Goal: Information Seeking & Learning: Learn about a topic

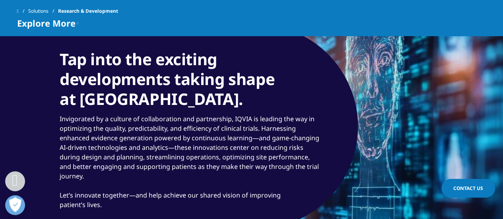
scroll to position [755, 0]
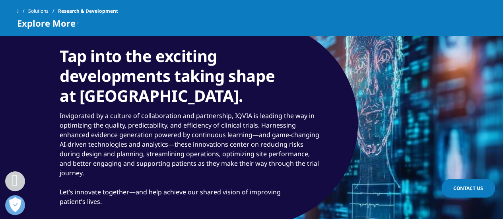
click at [258, 144] on div "Tap into the exciting developments taking shape at IQVIA. Invigorated by a cult…" at bounding box center [179, 123] width 358 height 205
click at [219, 167] on p "Invigorated by a culture of collaboration and partnership, IQVIA is leading the…" at bounding box center [191, 144] width 262 height 67
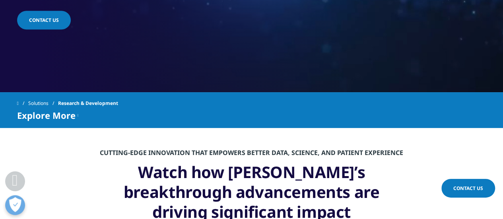
scroll to position [278, 0]
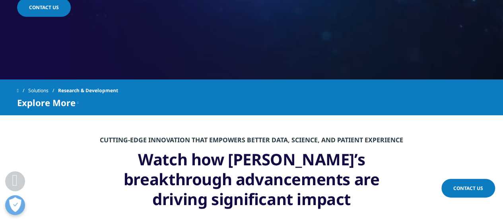
click at [230, 158] on h3 "Watch how IQVIA’s breakthrough advancements are driving significant impact" at bounding box center [251, 182] width 310 height 66
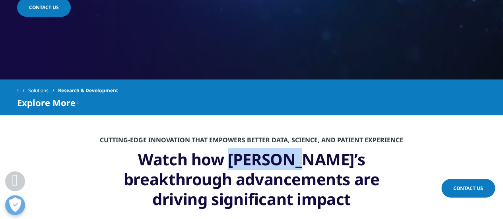
click at [230, 158] on h3 "Watch how IQVIA’s breakthrough advancements are driving significant impact" at bounding box center [251, 182] width 310 height 66
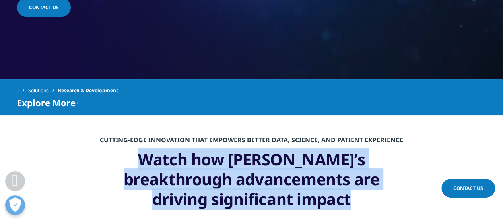
click at [230, 158] on h3 "Watch how IQVIA’s breakthrough advancements are driving significant impact" at bounding box center [251, 182] width 310 height 66
click at [189, 171] on h3 "Watch how IQVIA’s breakthrough advancements are driving significant impact" at bounding box center [251, 182] width 310 height 66
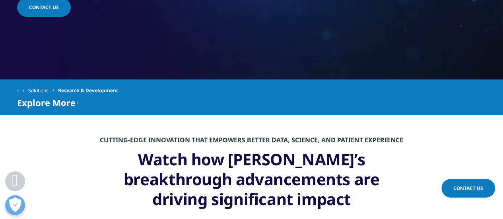
click at [46, 89] on link "Solutions" at bounding box center [43, 90] width 30 height 14
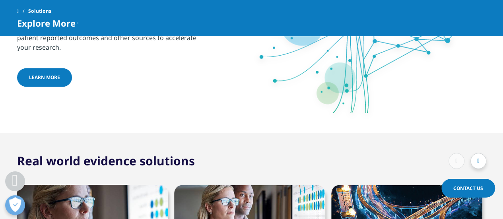
scroll to position [596, 0]
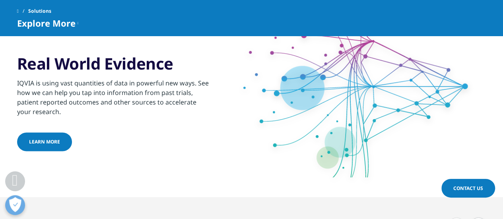
drag, startPoint x: 240, startPoint y: 52, endPoint x: 79, endPoint y: 93, distance: 166.5
click at [79, 93] on div "IQVIA is using vast quantities of data in powerful new ways. See how we can hel…" at bounding box center [113, 95] width 193 height 43
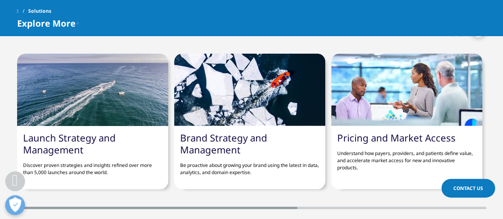
scroll to position [1232, 0]
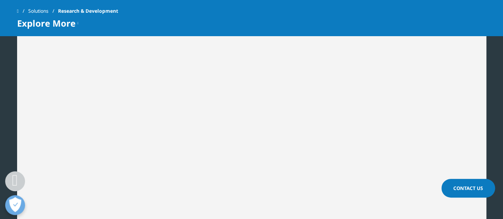
scroll to position [1153, 0]
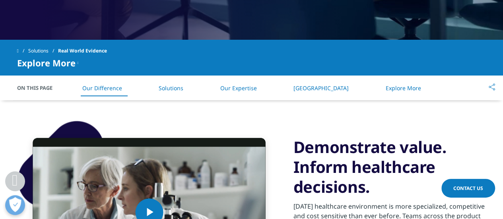
scroll to position [397, 0]
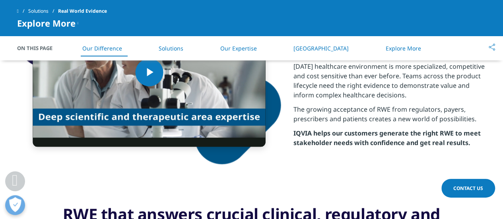
click at [247, 52] on li "Our Expertise" at bounding box center [238, 48] width 52 height 23
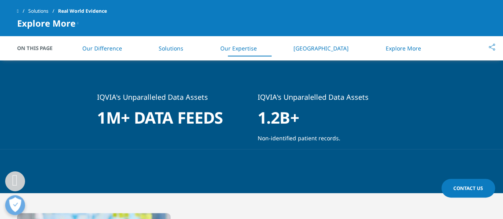
scroll to position [863, 0]
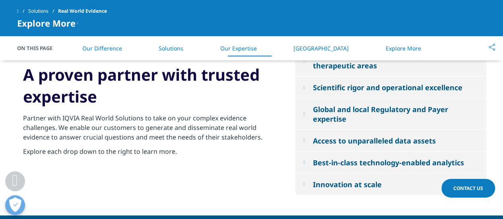
click at [377, 54] on li "Explore More" at bounding box center [402, 48] width 51 height 23
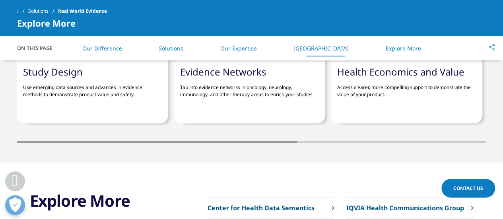
scroll to position [1956, 0]
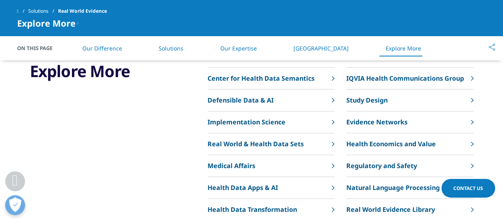
click at [114, 53] on li "Our Difference" at bounding box center [102, 48] width 56 height 23
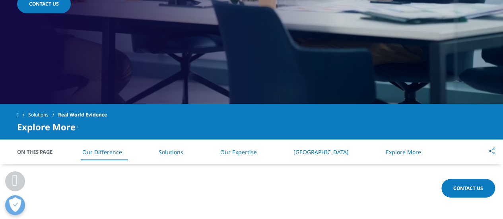
scroll to position [299, 0]
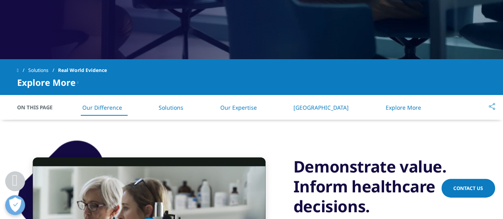
click at [45, 69] on link "Solutions" at bounding box center [43, 70] width 30 height 14
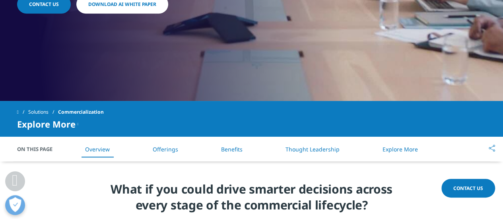
scroll to position [318, 0]
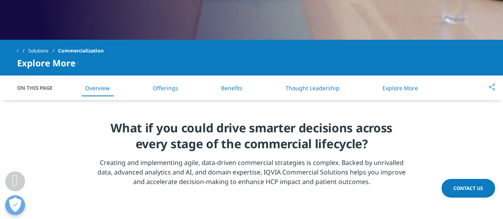
click at [171, 93] on li "Offerings" at bounding box center [165, 87] width 41 height 23
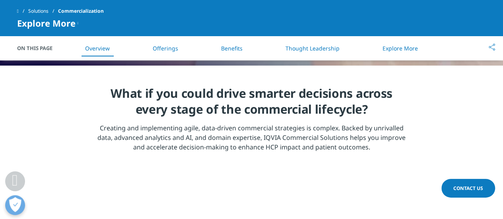
scroll to position [358, 0]
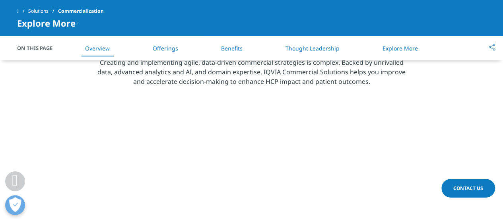
click at [173, 50] on link "Offerings" at bounding box center [165, 49] width 25 height 8
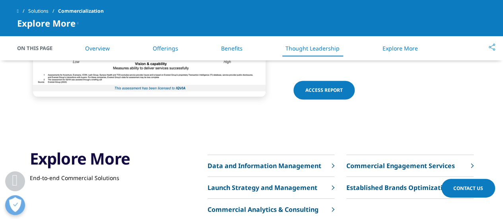
scroll to position [2153, 0]
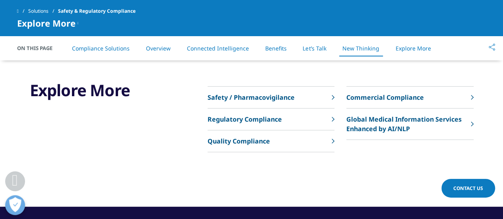
scroll to position [2067, 0]
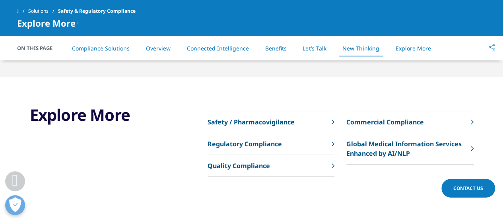
click at [317, 118] on link "Safety / Pharmacovigilance" at bounding box center [270, 122] width 127 height 22
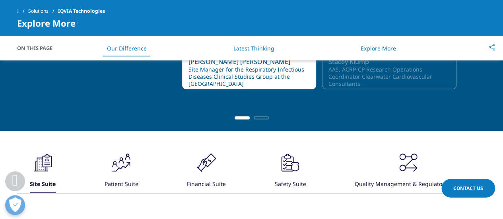
scroll to position [676, 0]
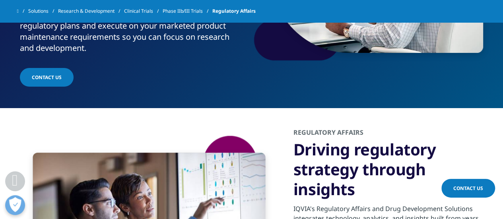
scroll to position [144, 0]
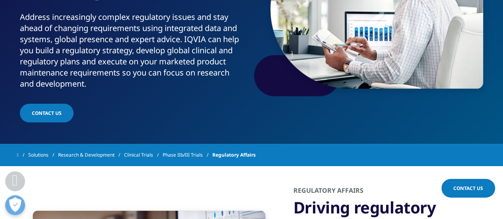
click at [198, 158] on link "Phase IIb/III Trials" at bounding box center [188, 155] width 50 height 14
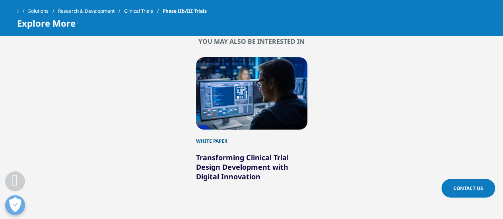
scroll to position [1351, 0]
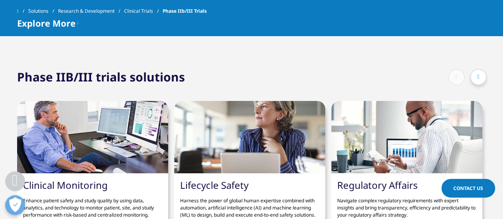
click at [150, 13] on link "Clinical Trials" at bounding box center [143, 11] width 39 height 14
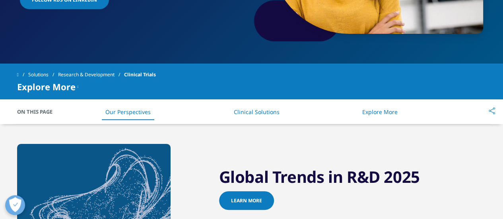
scroll to position [199, 0]
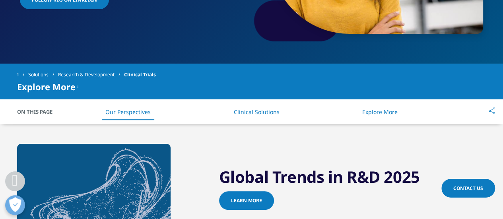
click at [284, 115] on li "Clinical Solutions" at bounding box center [256, 111] width 62 height 23
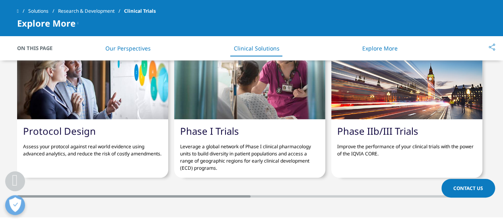
scroll to position [1782, 0]
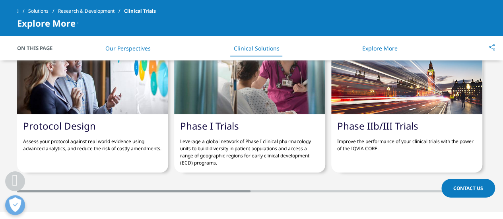
drag, startPoint x: 248, startPoint y: 192, endPoint x: 362, endPoint y: 183, distance: 114.0
click at [315, 184] on section "Solutions you may be interested in Protocol Design Assess your protocol against…" at bounding box center [251, 101] width 503 height 223
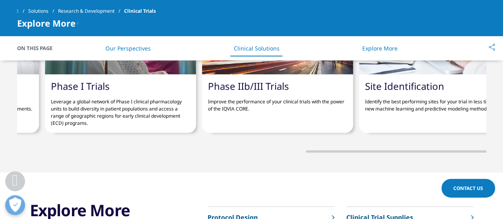
scroll to position [0, 0]
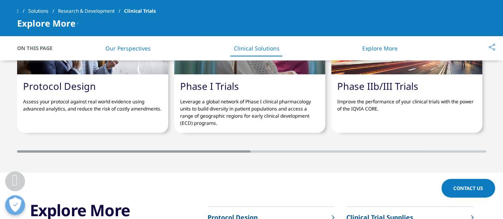
drag, startPoint x: 223, startPoint y: 151, endPoint x: 89, endPoint y: 148, distance: 133.2
click at [3, 146] on div "Protocol Design Assess your protocol against real world evidence using advanced…" at bounding box center [251, 69] width 503 height 167
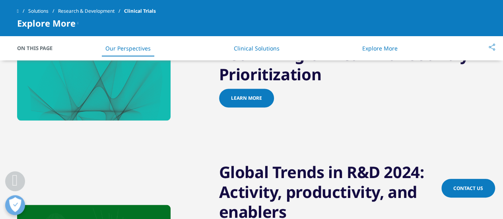
scroll to position [715, 0]
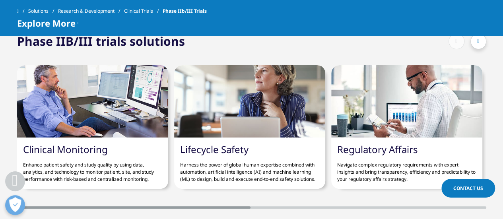
click at [88, 10] on link "Research & Development" at bounding box center [91, 11] width 66 height 14
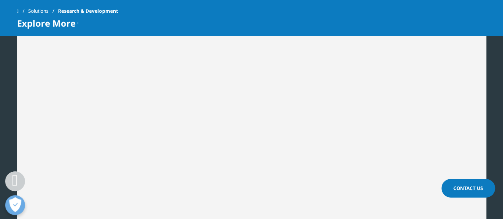
scroll to position [1092, 0]
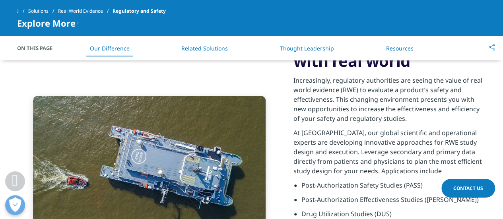
scroll to position [199, 0]
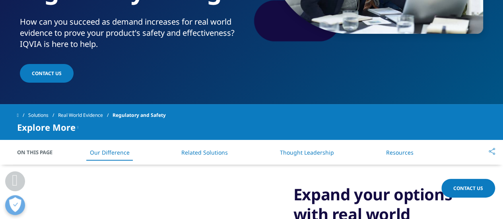
click at [203, 155] on link "Related Solutions" at bounding box center [204, 153] width 47 height 8
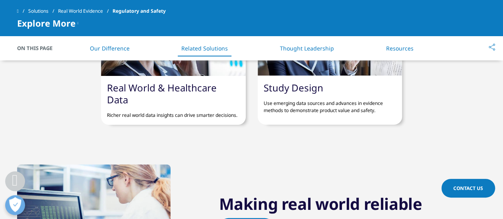
scroll to position [860, 0]
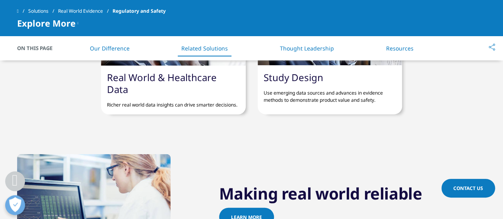
click at [163, 76] on link "Real World & Healthcare Data" at bounding box center [162, 83] width 110 height 25
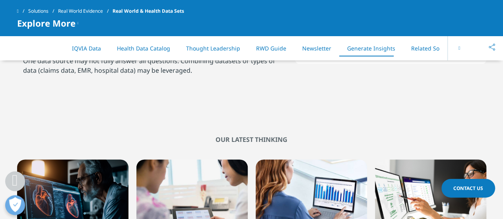
scroll to position [1948, 0]
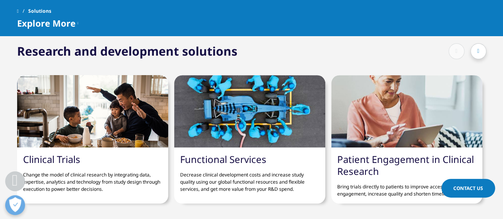
scroll to position [397, 0]
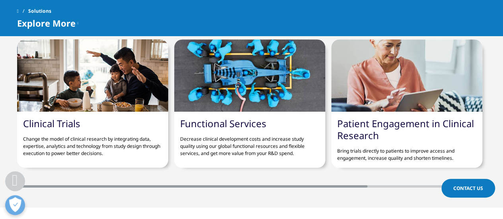
click at [324, 187] on section "Research and development solutions Clinical Trials Change the model of clinical…" at bounding box center [251, 97] width 503 height 220
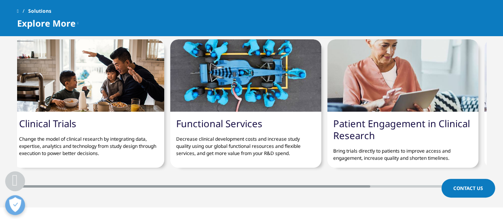
scroll to position [0, 0]
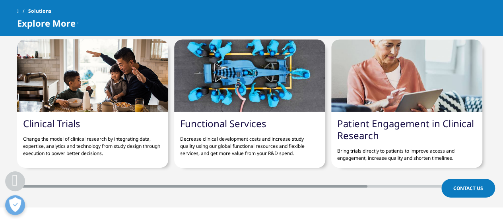
drag, startPoint x: 320, startPoint y: 185, endPoint x: 305, endPoint y: 182, distance: 15.9
click at [305, 182] on div "Clinical Trials Change the model of clinical research by integrating data, expe…" at bounding box center [251, 105] width 469 height 164
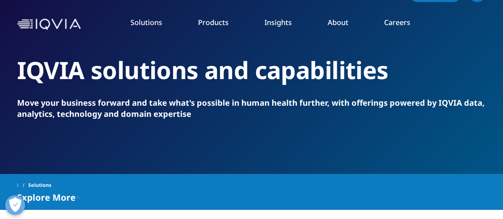
scroll to position [40, 0]
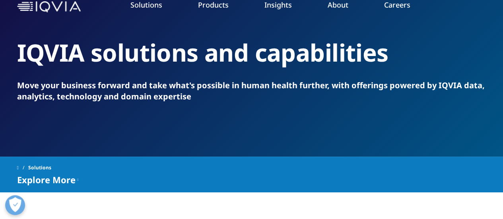
click at [92, 136] on link "Safety & Regulatory Compliance" at bounding box center [64, 134] width 88 height 8
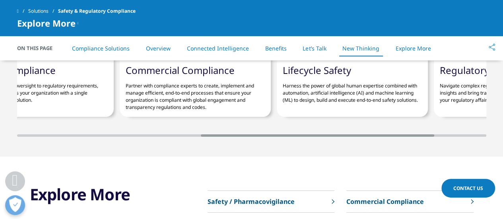
scroll to position [0, 473]
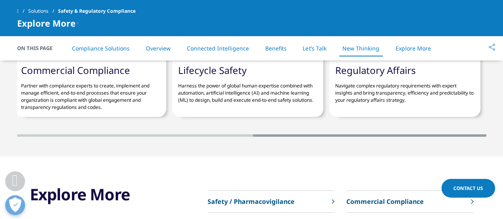
drag, startPoint x: 188, startPoint y: 134, endPoint x: 468, endPoint y: 130, distance: 280.3
click at [468, 130] on div "Drug Safety and Pharmacovigilance Harness the power of automation to execute st…" at bounding box center [251, 53] width 469 height 167
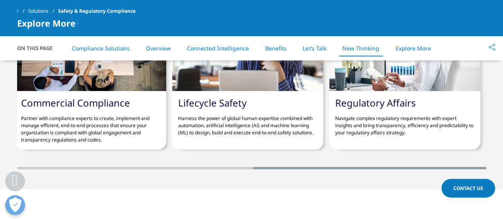
scroll to position [2067, 0]
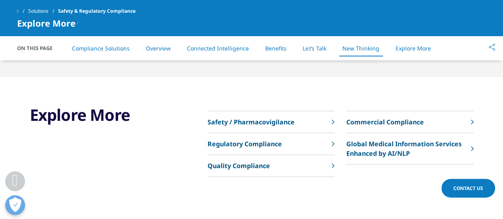
click at [281, 145] on link "Regulatory Compliance" at bounding box center [270, 144] width 127 height 22
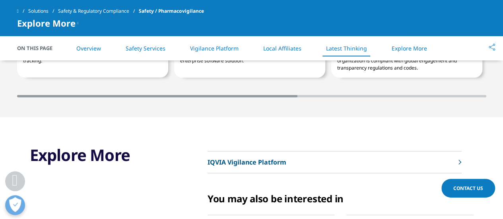
scroll to position [2027, 0]
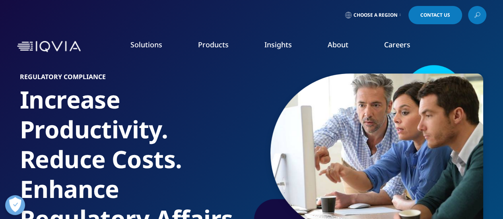
scroll to position [238, 0]
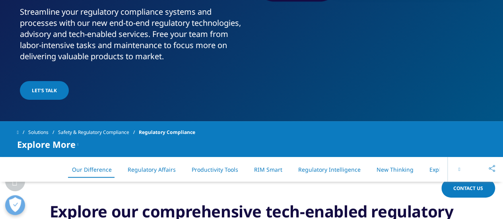
drag, startPoint x: 502, startPoint y: 30, endPoint x: 502, endPoint y: 37, distance: 7.2
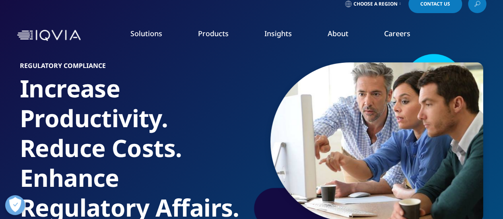
scroll to position [0, 0]
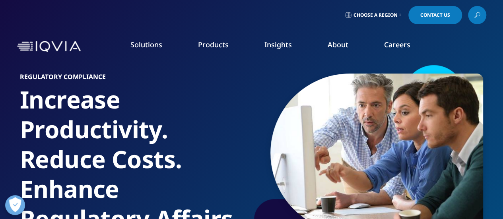
click at [54, 148] on li "Real World Evidence" at bounding box center [73, 143] width 123 height 14
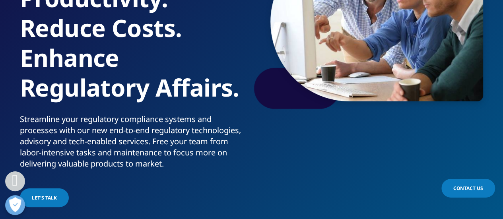
scroll to position [159, 0]
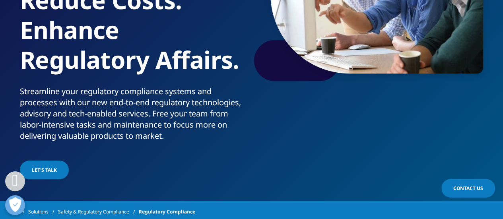
click at [315, 95] on link "REAL WORLD EVIDENCE OVERVIEW" at bounding box center [339, 91] width 101 height 28
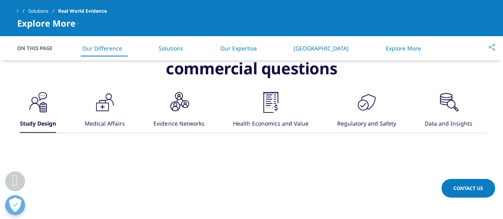
scroll to position [517, 0]
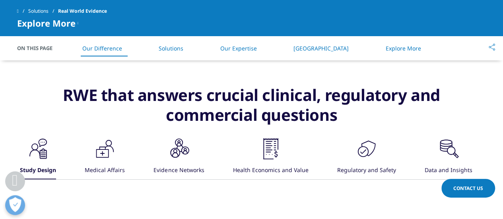
click at [130, 151] on div ".st0{fill:#140b42} Study Design .cls-1{fill:#231f20;} Medical Affairs .cls-1{fi…" at bounding box center [251, 158] width 469 height 43
click at [50, 151] on icon ".cls-1{fill:#231f20;}" at bounding box center [38, 149] width 24 height 24
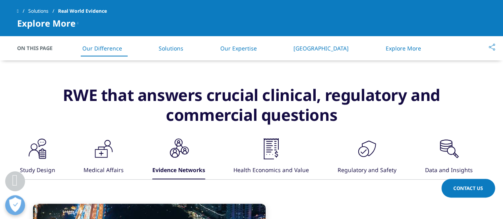
click at [103, 153] on icon at bounding box center [101, 153] width 4 height 1
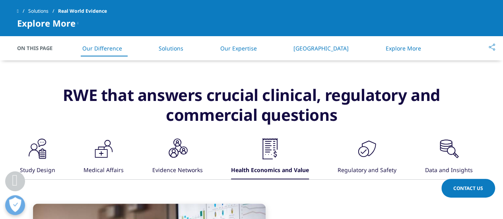
click at [49, 140] on icon ".cls-1{fill:#231f20;}" at bounding box center [37, 149] width 24 height 24
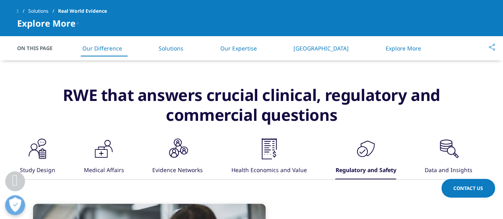
click at [49, 145] on icon ".cls-1{fill:#231f20;}" at bounding box center [37, 149] width 24 height 24
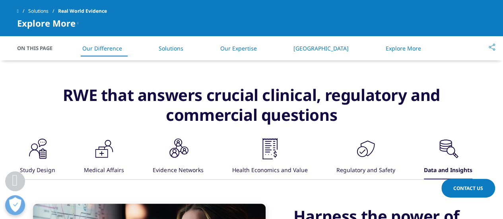
click at [266, 163] on div "Health Economics and Value" at bounding box center [270, 170] width 76 height 17
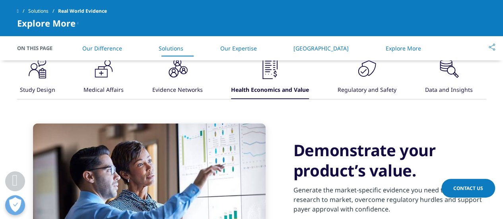
scroll to position [636, 0]
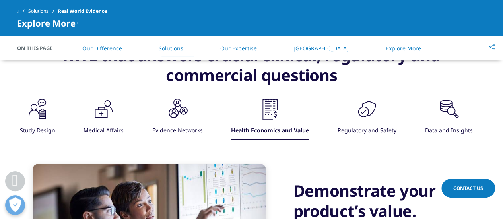
click at [49, 120] on icon ".cls-1{fill:#231f20;}" at bounding box center [37, 109] width 24 height 24
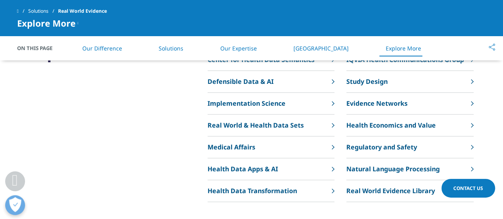
scroll to position [1987, 0]
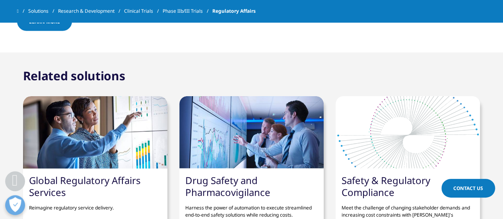
scroll to position [1018, 0]
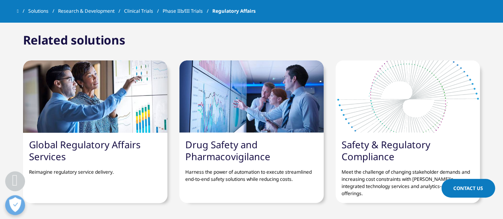
click at [233, 149] on link "Drug Safety and Pharmacovigilance" at bounding box center [227, 150] width 85 height 25
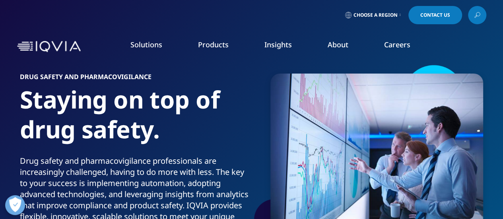
click at [177, 85] on h5 "COMMERCIAL PRODUCTS" at bounding box center [193, 87] width 109 height 16
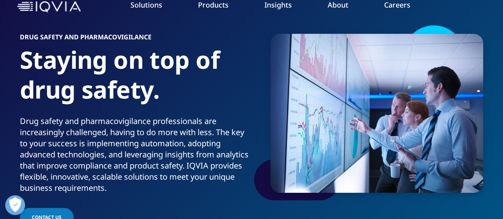
scroll to position [119, 0]
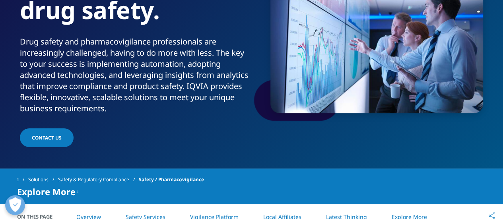
click at [40, 178] on link "Solutions" at bounding box center [43, 180] width 30 height 14
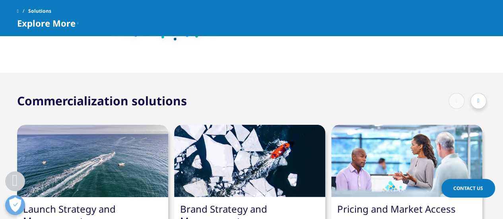
scroll to position [1113, 0]
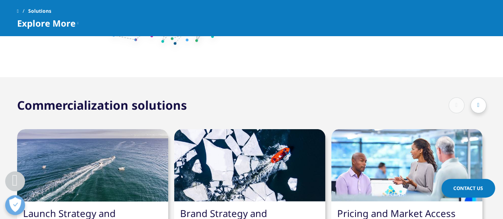
click at [479, 102] on div at bounding box center [478, 105] width 16 height 16
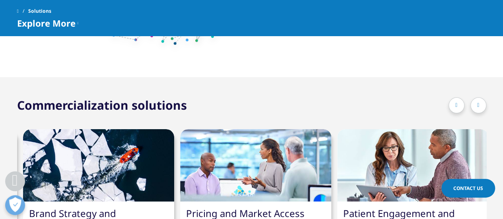
click at [478, 103] on icon at bounding box center [478, 106] width 2 height 6
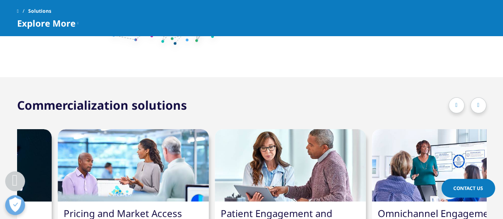
click at [478, 101] on div at bounding box center [478, 105] width 16 height 16
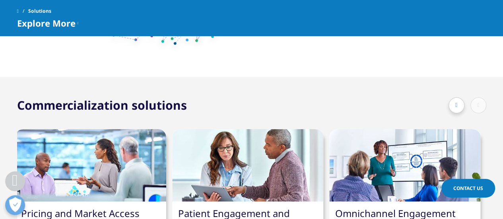
click at [448, 104] on div "Commercialization solutions" at bounding box center [251, 105] width 469 height 16
click at [448, 104] on div at bounding box center [456, 105] width 16 height 16
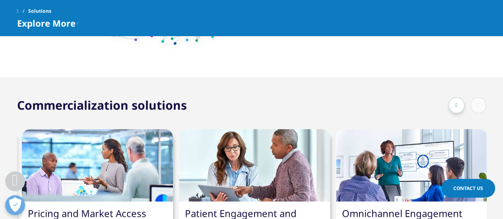
click at [449, 104] on div at bounding box center [456, 105] width 16 height 16
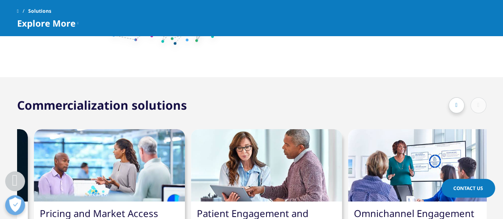
click at [449, 104] on div at bounding box center [456, 105] width 16 height 16
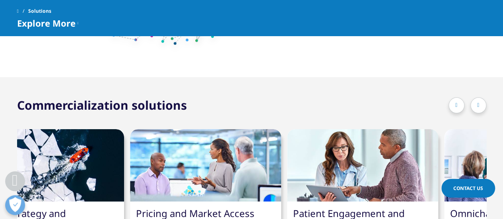
click at [449, 104] on div at bounding box center [456, 105] width 16 height 16
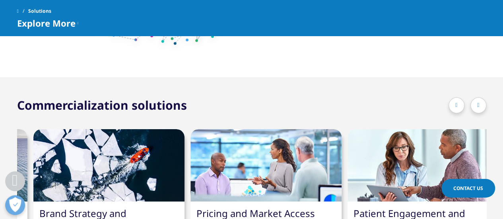
click at [449, 104] on div at bounding box center [456, 105] width 16 height 16
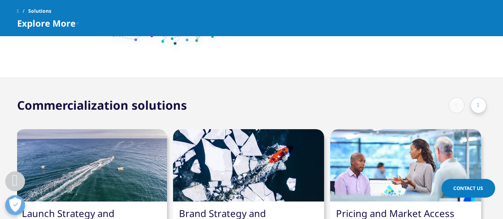
scroll to position [0, 0]
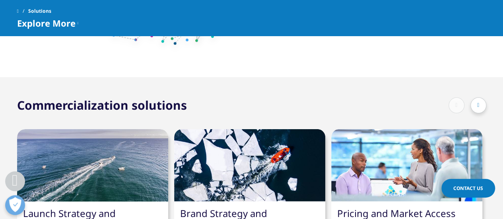
click at [448, 104] on div at bounding box center [467, 105] width 38 height 16
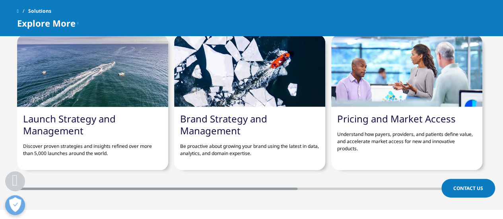
scroll to position [1232, 0]
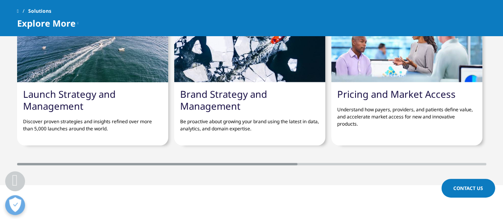
drag, startPoint x: 277, startPoint y: 165, endPoint x: 332, endPoint y: 163, distance: 54.1
click at [332, 163] on section "Commercialization solutions Launch Strategy and Management Discover proven stra…" at bounding box center [251, 71] width 503 height 227
drag, startPoint x: 287, startPoint y: 165, endPoint x: 301, endPoint y: 165, distance: 13.5
click at [301, 165] on section "Commercialization solutions Launch Strategy and Management Discover proven stra…" at bounding box center [251, 71] width 503 height 227
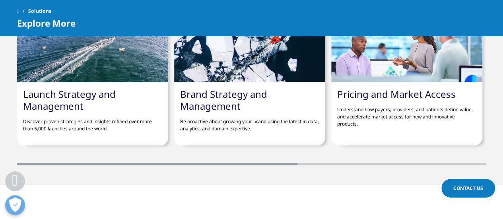
click at [201, 164] on div at bounding box center [157, 164] width 280 height 2
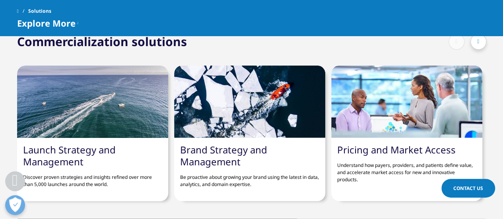
scroll to position [1153, 0]
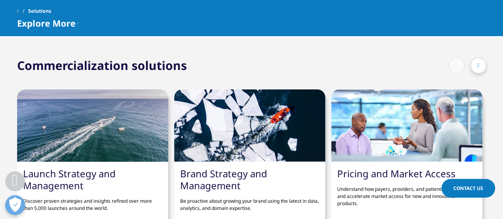
click at [88, 175] on link "Launch Strategy and Management" at bounding box center [69, 179] width 93 height 25
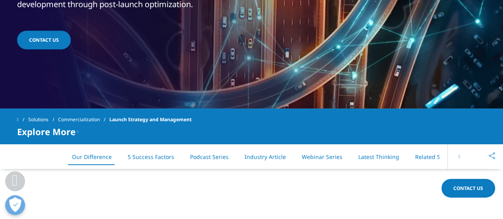
scroll to position [278, 0]
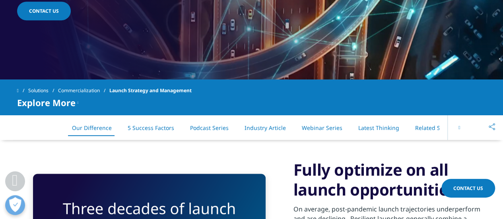
click at [428, 122] on li "Related Solutions" at bounding box center [438, 127] width 62 height 23
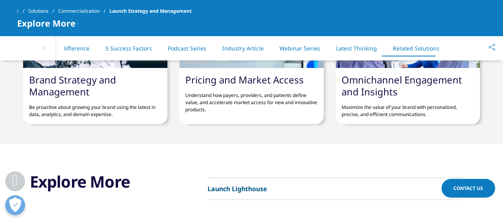
scroll to position [3138, 0]
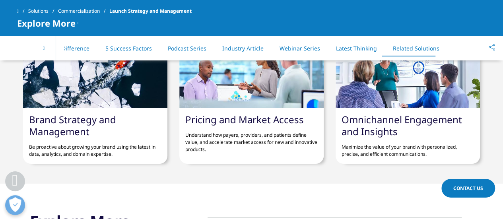
click at [390, 124] on link "Omnichannel Engagement and Insights" at bounding box center [401, 125] width 120 height 25
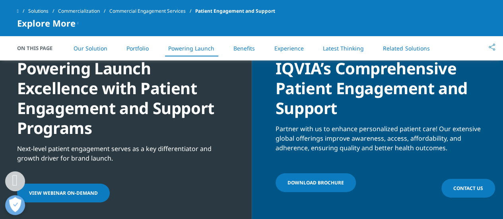
scroll to position [2027, 0]
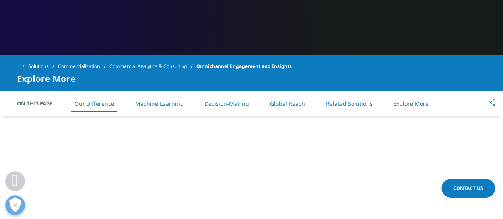
scroll to position [358, 0]
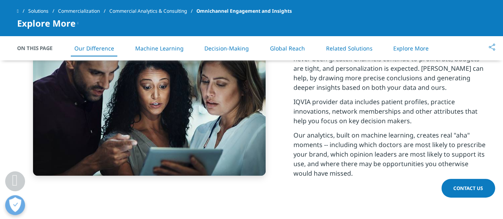
drag, startPoint x: 353, startPoint y: 61, endPoint x: 353, endPoint y: 54, distance: 7.2
click at [353, 60] on p "The pressure of running successful marketing campaigns has never been greater. …" at bounding box center [389, 71] width 193 height 52
click at [353, 54] on li "Related Solutions" at bounding box center [349, 48] width 62 height 23
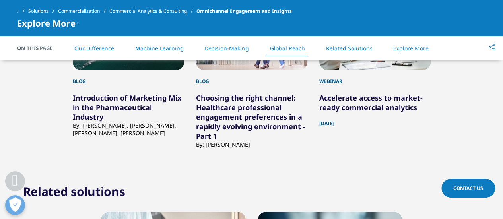
scroll to position [1713, 0]
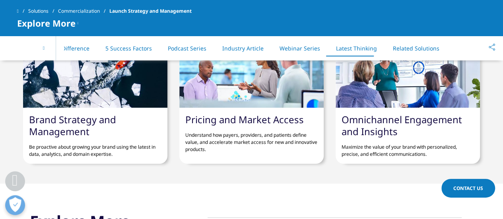
scroll to position [3217, 0]
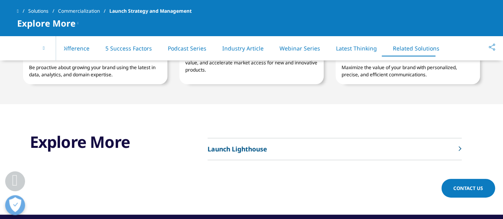
click at [256, 149] on p "Launch Lighthouse" at bounding box center [237, 149] width 60 height 10
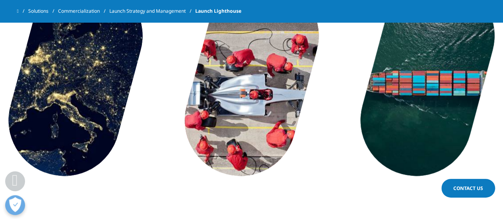
scroll to position [437, 0]
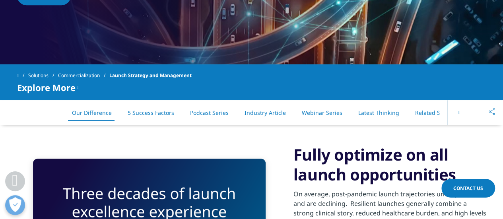
scroll to position [278, 0]
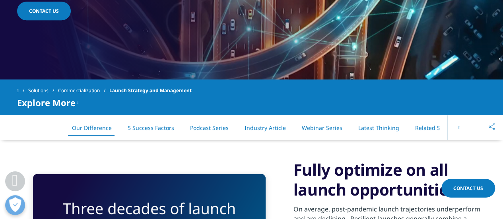
click at [424, 126] on link "Related Solutions" at bounding box center [438, 128] width 47 height 8
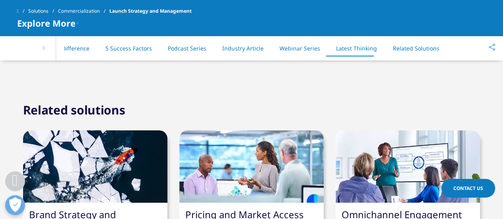
scroll to position [2979, 0]
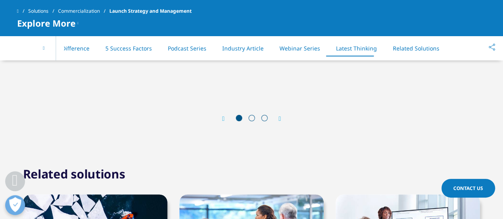
click at [41, 49] on button at bounding box center [44, 48] width 24 height 25
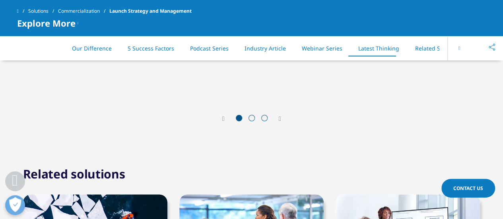
scroll to position [0, 0]
drag, startPoint x: 52, startPoint y: 49, endPoint x: 40, endPoint y: 49, distance: 11.9
click at [52, 50] on div "On This Page Our Difference 5 Success Factors Podcast Series Industry Article W…" at bounding box center [251, 48] width 469 height 25
click at [92, 14] on link "Commercialization" at bounding box center [83, 11] width 51 height 14
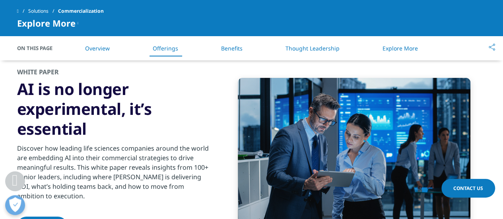
scroll to position [914, 0]
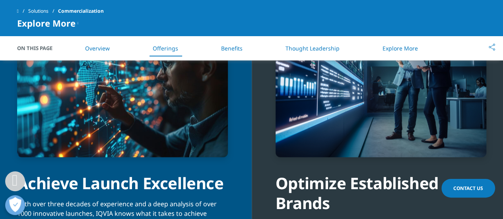
click at [41, 12] on link "Solutions" at bounding box center [43, 11] width 30 height 14
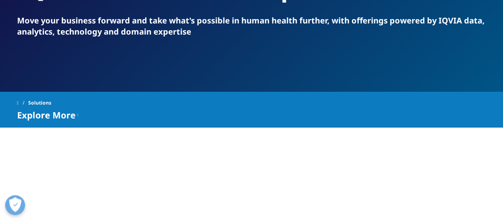
scroll to position [40, 0]
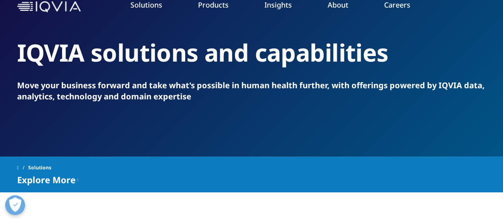
click at [443, 171] on link "Commercial Engagement Services" at bounding box center [452, 176] width 93 height 17
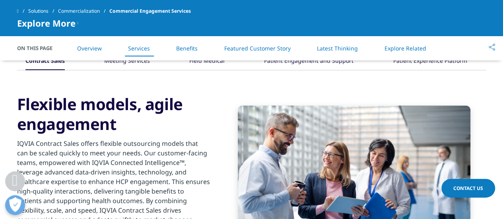
scroll to position [477, 0]
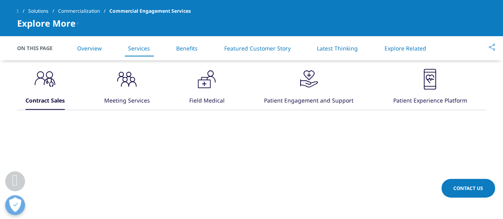
click at [57, 89] on icon ".cls-1{fill:#231f20;}" at bounding box center [45, 79] width 24 height 24
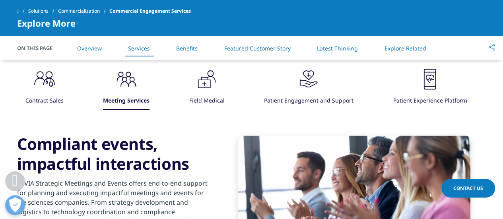
click at [223, 86] on div ".cls-1{fill:#231f20;} Field Medical" at bounding box center [206, 88] width 35 height 43
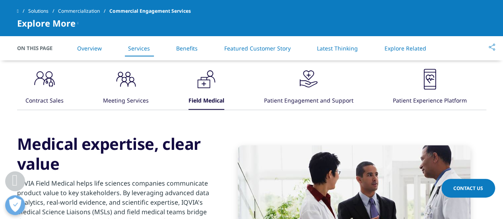
click at [47, 89] on icon ".cls-1{fill:#231f20;}" at bounding box center [45, 79] width 24 height 24
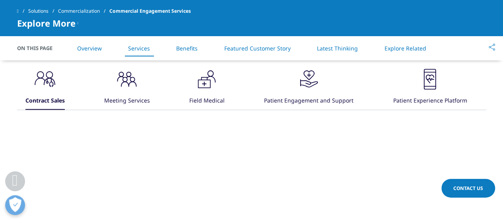
click at [245, 85] on div ".cls-1{fill:#231f20;} Contract Sales .cls-1{fill:#231f20;} Meeting Services .cl…" at bounding box center [251, 88] width 469 height 43
click at [57, 84] on icon ".cls-1{fill:#231f20;}" at bounding box center [45, 79] width 24 height 24
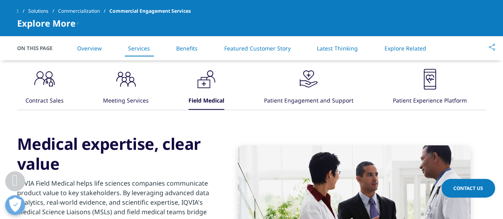
click at [56, 84] on icon ".cls-1{fill:#231f20;}" at bounding box center [45, 79] width 24 height 24
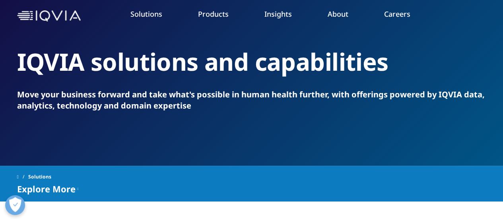
scroll to position [79, 0]
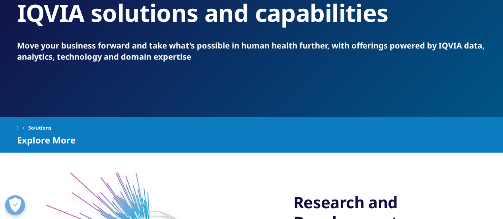
click at [345, 162] on link "COMMERCIALIZATION OVERVIEW" at bounding box center [339, 162] width 101 height 28
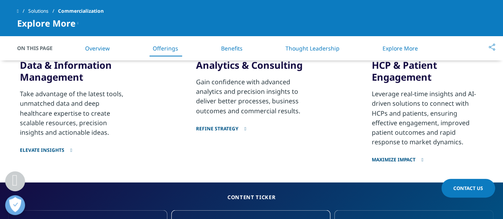
scroll to position [636, 0]
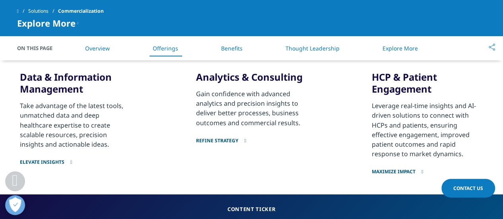
click at [388, 171] on link "Maximize impact" at bounding box center [427, 166] width 111 height 16
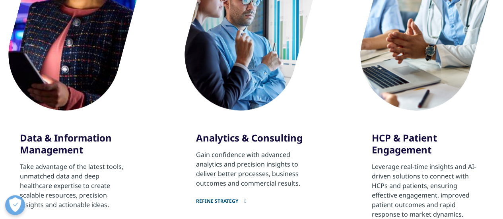
click at [233, 203] on link "Refine strategy" at bounding box center [251, 196] width 111 height 16
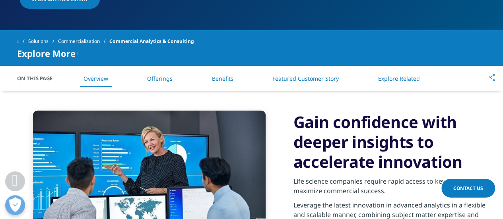
scroll to position [358, 0]
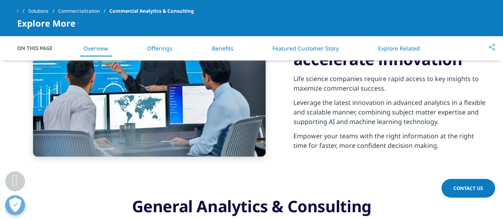
click at [166, 47] on link "Offerings" at bounding box center [159, 49] width 25 height 8
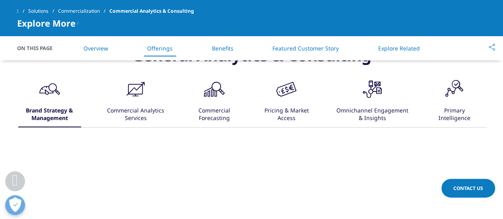
scroll to position [509, 0]
click at [138, 103] on div "Commercial Analytics Services" at bounding box center [135, 114] width 59 height 25
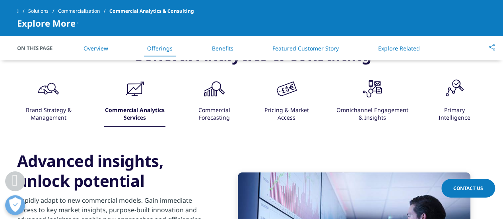
click at [60, 99] on icon ".cls-1{fill:#231f20;}" at bounding box center [49, 89] width 24 height 24
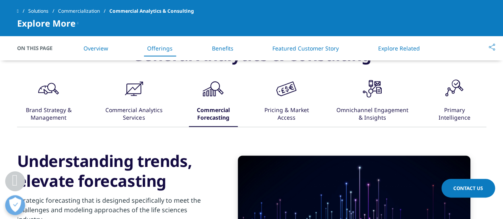
click at [283, 104] on div "Pricing & Market Access" at bounding box center [286, 114] width 47 height 25
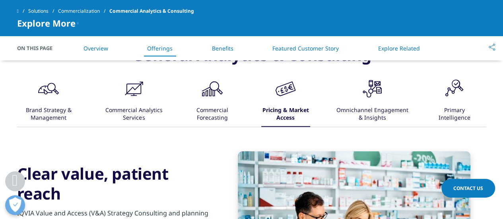
click at [44, 106] on div "Brand Strategy & Management" at bounding box center [48, 114] width 61 height 25
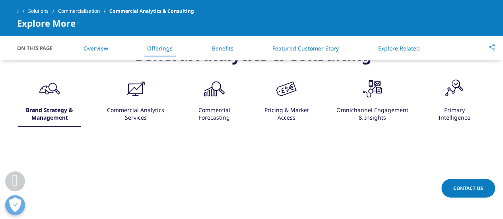
click at [147, 106] on div "Commercial Analytics Services" at bounding box center [135, 114] width 59 height 25
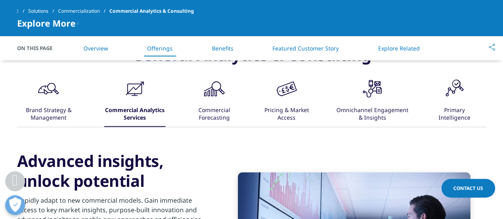
click at [232, 106] on div "Commercial Forecasting" at bounding box center [213, 114] width 47 height 25
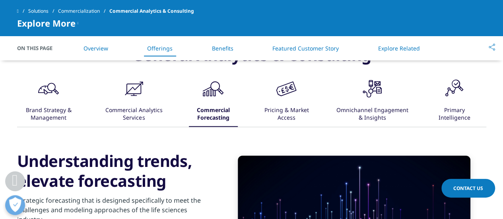
click at [386, 105] on div "Omnichannel Engagement & Insights" at bounding box center [372, 114] width 74 height 25
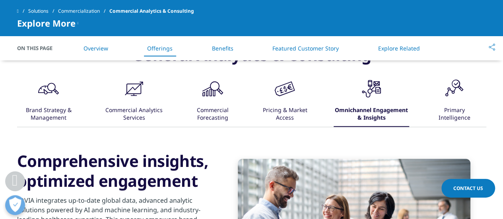
click at [448, 117] on div "Primary Intelligence" at bounding box center [454, 114] width 40 height 25
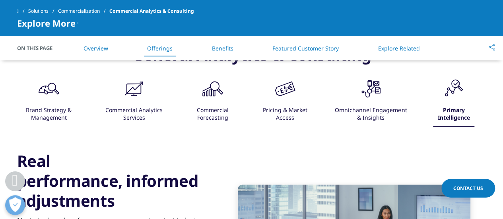
click at [364, 111] on div "Omnichannel Engagement & Insights" at bounding box center [370, 114] width 74 height 25
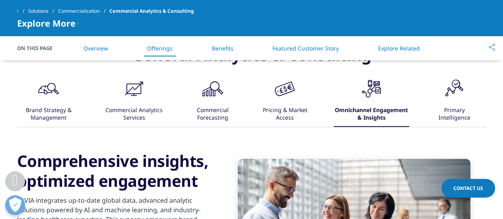
click at [293, 122] on div "Pricing & Market Access" at bounding box center [284, 114] width 47 height 25
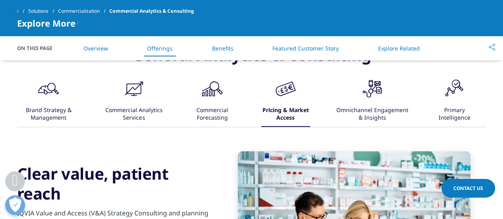
click at [370, 116] on div "Omnichannel Engagement & Insights" at bounding box center [372, 114] width 74 height 25
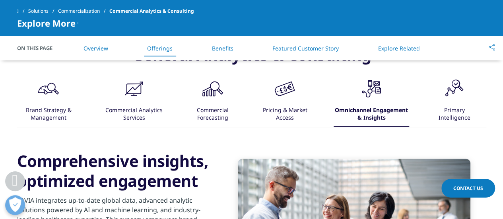
click at [266, 122] on div "Pricing & Market Access" at bounding box center [284, 114] width 47 height 25
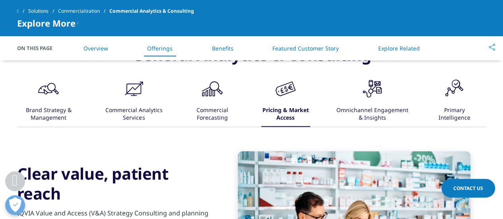
click at [86, 112] on div ".cls-1{fill:#231f20;} Brand Strategy & Management .cls-1{fill:#231f20;} Commerc…" at bounding box center [251, 102] width 469 height 50
click at [35, 111] on div "Brand Strategy & Management" at bounding box center [48, 114] width 61 height 25
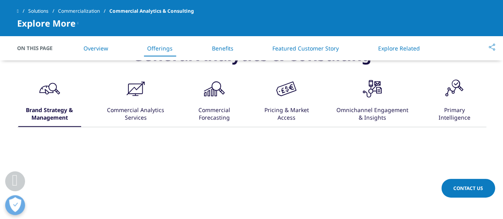
click at [387, 108] on div "Omnichannel Engagement & Insights" at bounding box center [372, 114] width 74 height 25
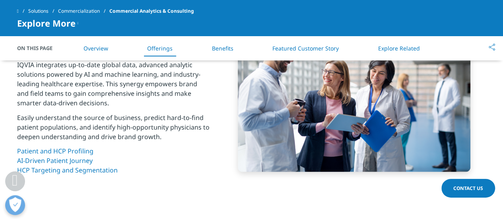
scroll to position [668, 0]
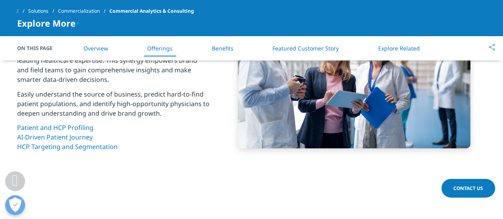
click at [46, 7] on link "Solutions" at bounding box center [43, 11] width 30 height 14
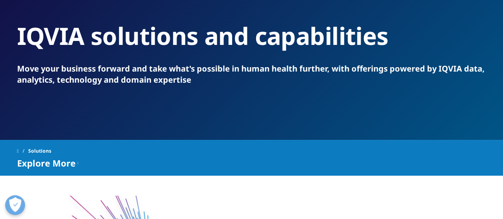
scroll to position [40, 0]
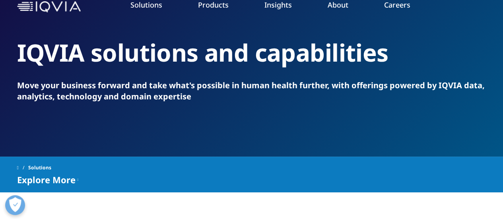
click at [283, 38] on div "COMPLIANCE, SAFETY, REG PRODUCTS IQVIA Vigilance Platform Commercial Compliance…" at bounding box center [319, 129] width 123 height 209
click at [209, 7] on link "Products" at bounding box center [213, 5] width 31 height 10
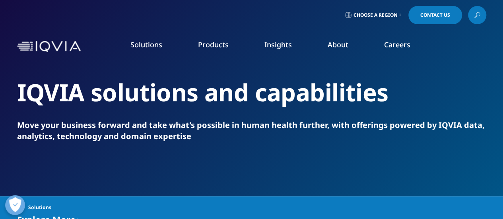
click at [212, 45] on link "Products" at bounding box center [213, 45] width 31 height 10
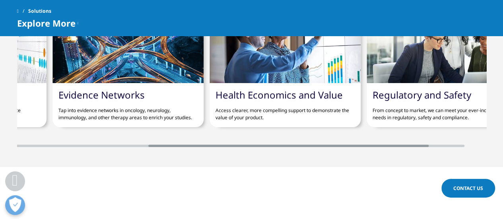
scroll to position [0, 316]
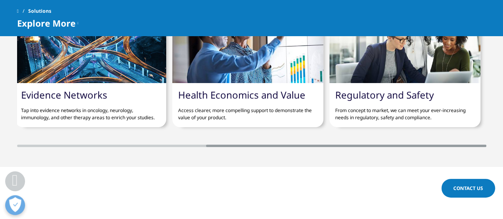
drag, startPoint x: 286, startPoint y: 147, endPoint x: 485, endPoint y: 140, distance: 198.9
click at [485, 140] on div "Real World & Healthcare Data Richer real world data insights can drive smarter …" at bounding box center [251, 71] width 469 height 152
click at [352, 92] on link "​Regulatory and Safety" at bounding box center [384, 94] width 99 height 13
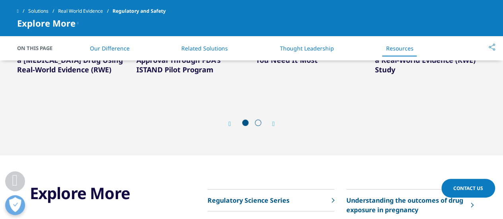
scroll to position [1312, 0]
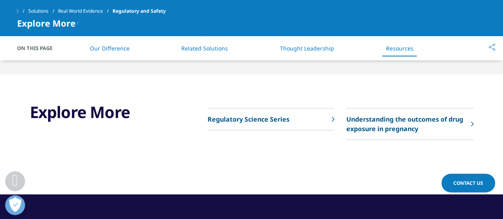
click at [197, 47] on link "Related Solutions" at bounding box center [204, 49] width 47 height 8
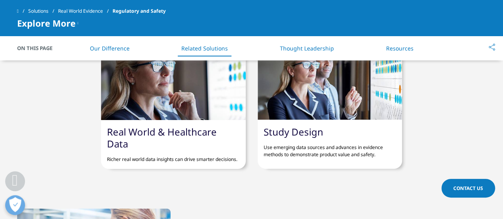
scroll to position [784, 0]
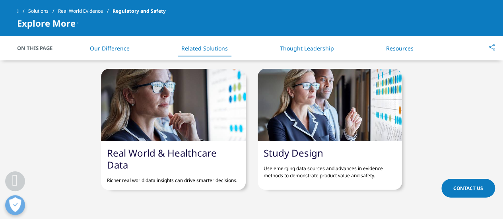
click at [54, 11] on link "Solutions" at bounding box center [43, 11] width 30 height 14
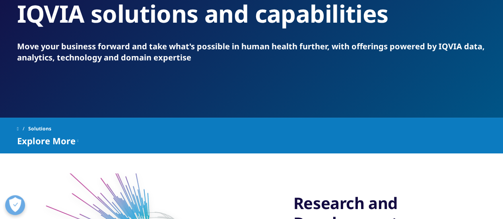
scroll to position [40, 0]
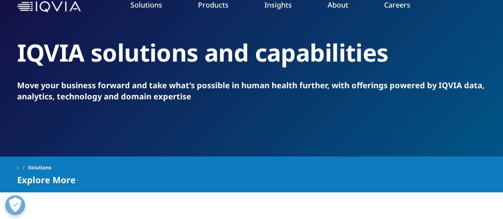
click at [58, 134] on link "Safety & Regulatory Compliance" at bounding box center [64, 134] width 88 height 8
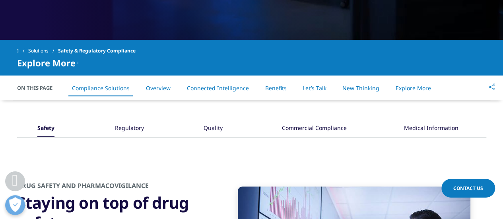
scroll to position [318, 0]
click at [125, 132] on div "Regulatory" at bounding box center [129, 128] width 29 height 17
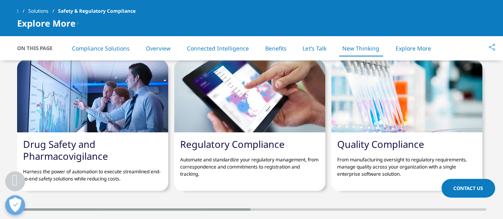
scroll to position [1948, 0]
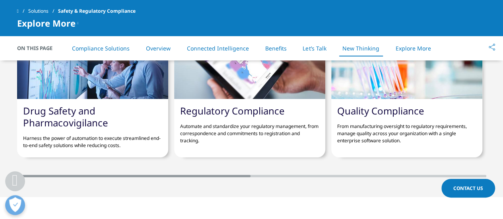
click at [79, 118] on link "Drug Safety and Pharmacovigilance" at bounding box center [65, 116] width 85 height 25
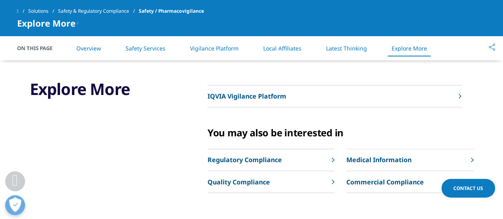
scroll to position [2107, 0]
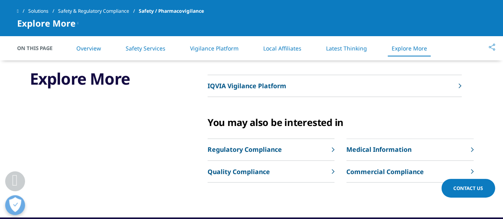
click at [90, 13] on link "Safety & Regulatory Compliance" at bounding box center [98, 11] width 81 height 14
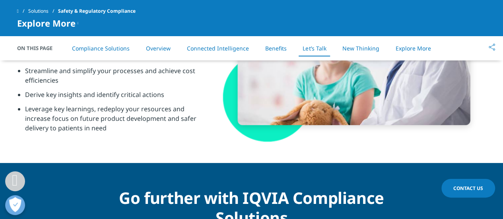
scroll to position [1391, 0]
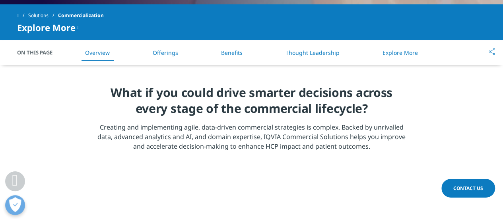
scroll to position [318, 0]
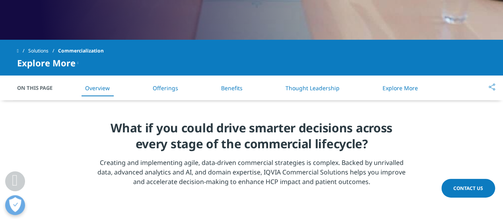
click at [74, 62] on span "Explore More" at bounding box center [46, 63] width 58 height 10
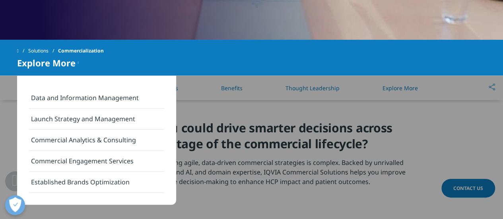
click at [74, 62] on div "Explore More" at bounding box center [48, 63] width 62 height 10
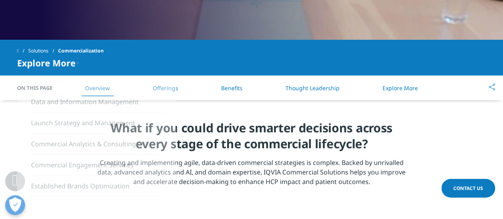
click at [74, 62] on div "Explore More" at bounding box center [48, 63] width 62 height 10
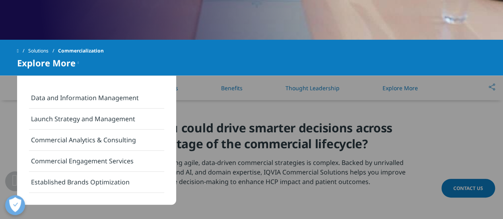
click at [74, 62] on div "Explore More" at bounding box center [48, 63] width 62 height 10
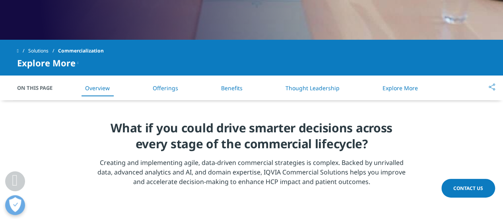
click at [48, 50] on link "Solutions" at bounding box center [43, 51] width 30 height 14
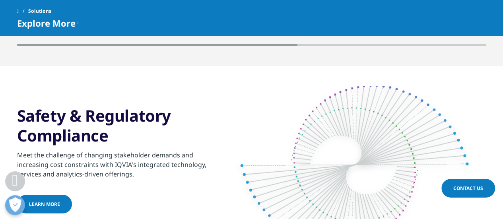
scroll to position [1431, 0]
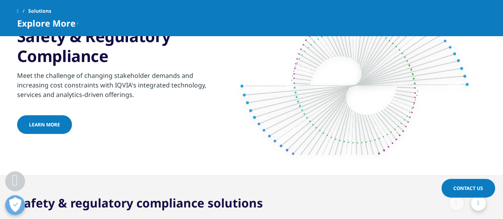
click at [42, 123] on span "Learn more" at bounding box center [44, 124] width 31 height 7
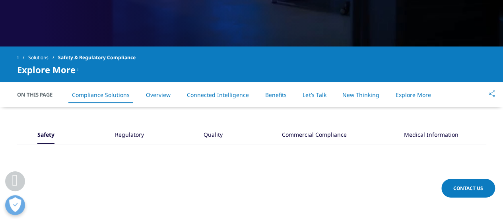
scroll to position [318, 0]
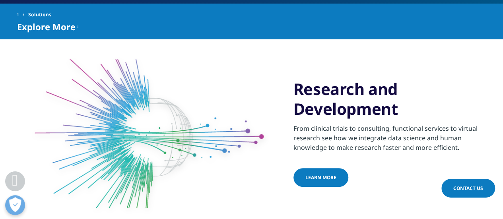
scroll to position [195, 0]
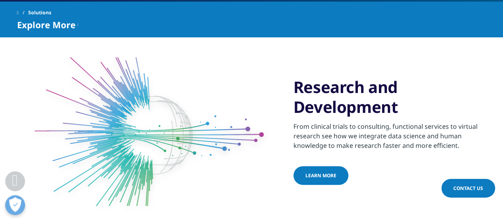
click at [324, 182] on link "Learn more" at bounding box center [320, 175] width 55 height 19
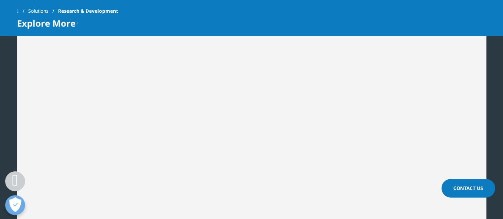
scroll to position [1192, 0]
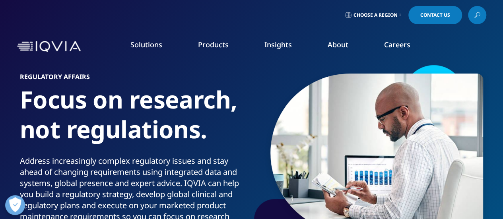
click at [41, 144] on link "Real World Evidence" at bounding box center [48, 144] width 56 height 8
click at [64, 144] on link "Real World Evidence" at bounding box center [48, 144] width 56 height 8
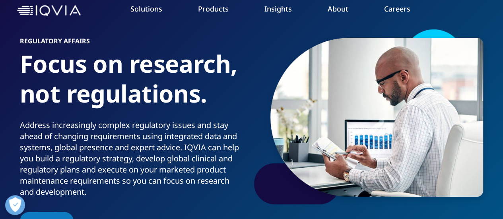
scroll to position [79, 0]
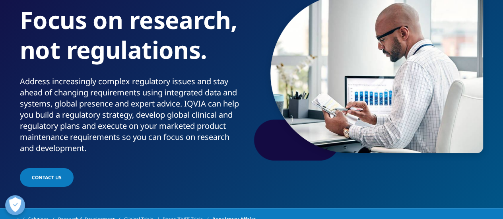
click at [324, 173] on link "REAL WORLD EVIDENCE OVERVIEW" at bounding box center [339, 171] width 101 height 28
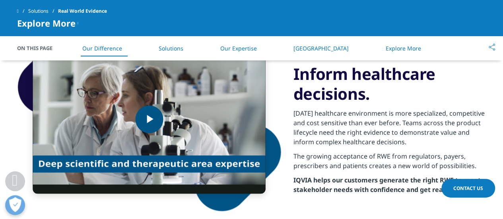
scroll to position [358, 0]
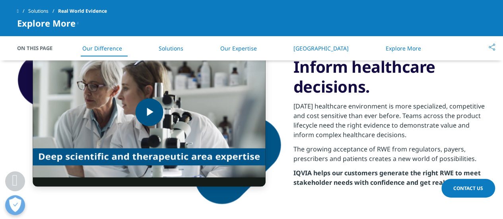
click at [149, 112] on span "Video Player" at bounding box center [149, 112] width 0 height 0
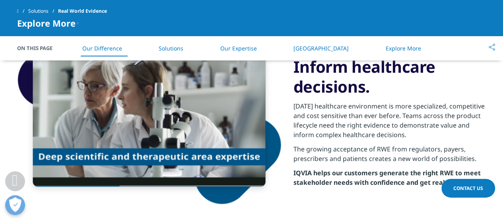
click at [250, 50] on link "Our Expertise" at bounding box center [238, 49] width 37 height 8
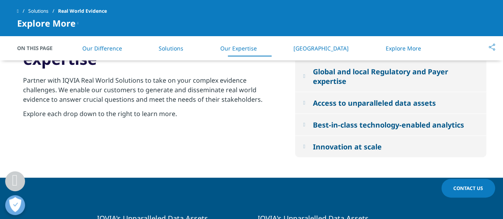
scroll to position [903, 0]
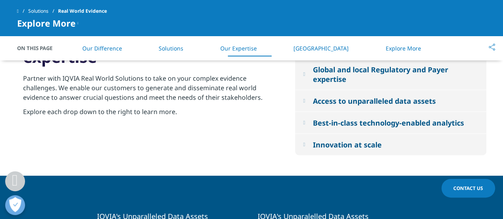
click at [52, 8] on link "Solutions" at bounding box center [43, 11] width 30 height 14
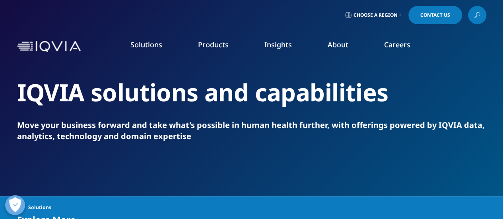
click at [41, 195] on li "Technologies" at bounding box center [73, 189] width 123 height 14
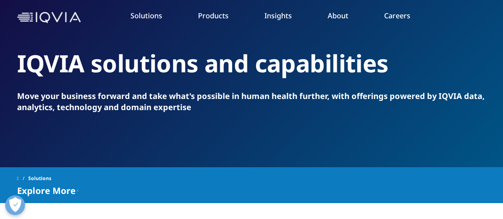
scroll to position [79, 0]
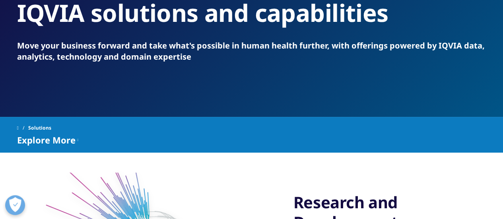
click at [354, 167] on link "TECHNOLOGIES OVERVIEW" at bounding box center [339, 161] width 101 height 21
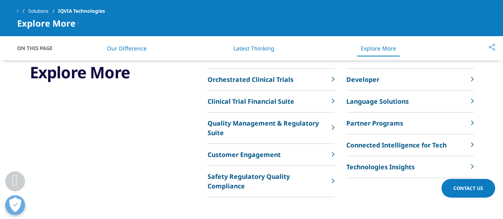
scroll to position [1868, 0]
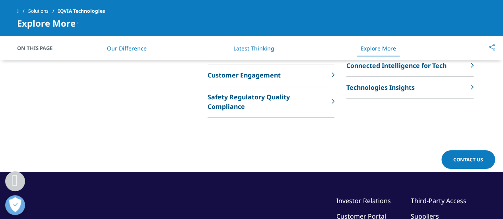
click at [131, 48] on link "Our Difference" at bounding box center [127, 49] width 40 height 8
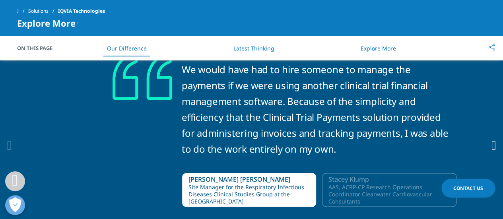
scroll to position [532, 0]
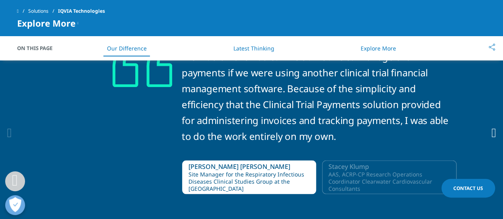
click at [374, 158] on div "We would have had to hire someone to manage the payments if we were using anoth…" at bounding box center [318, 119] width 272 height 161
click at [379, 163] on div "Stacey Klump" at bounding box center [389, 166] width 122 height 9
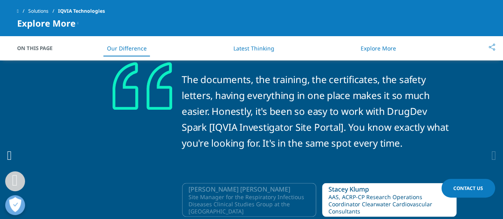
scroll to position [492, 0]
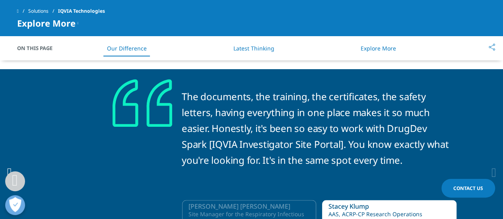
click at [39, 12] on link "Solutions" at bounding box center [43, 11] width 30 height 14
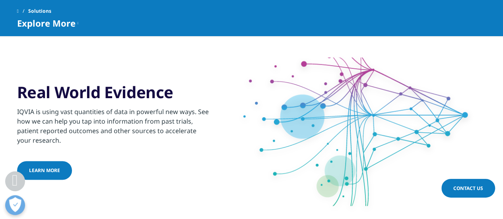
scroll to position [596, 0]
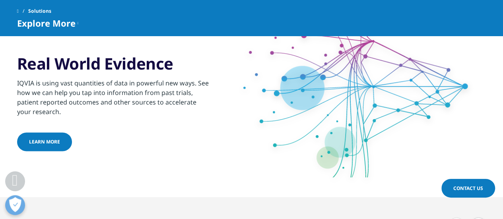
click at [45, 144] on link "Learn more" at bounding box center [44, 141] width 55 height 19
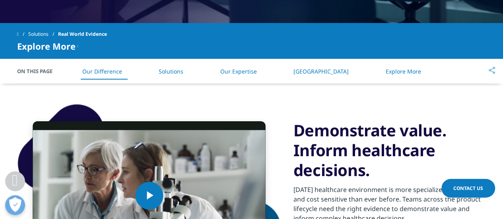
scroll to position [318, 0]
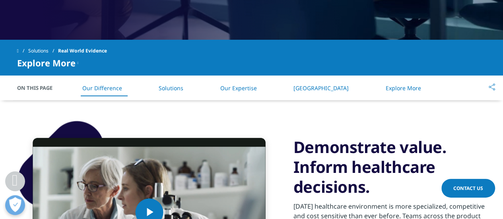
click at [311, 85] on link "[GEOGRAPHIC_DATA]" at bounding box center [320, 88] width 55 height 8
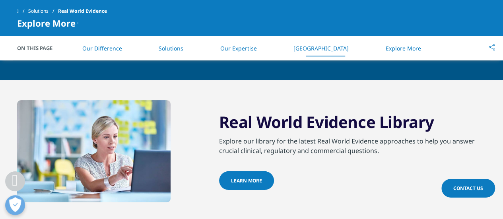
scroll to position [1148, 0]
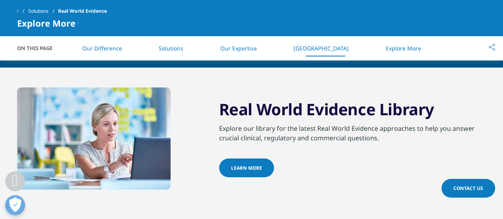
click at [47, 12] on link "Solutions" at bounding box center [43, 11] width 30 height 14
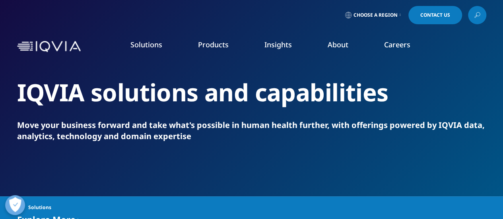
click at [299, 128] on link "Commercial Compliance" at bounding box center [319, 124] width 115 height 9
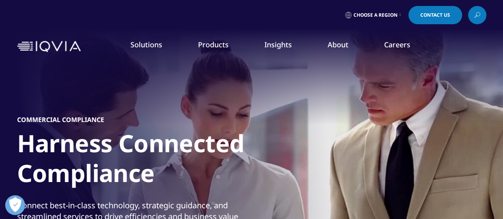
click at [58, 156] on link "Commercialization" at bounding box center [45, 159] width 51 height 8
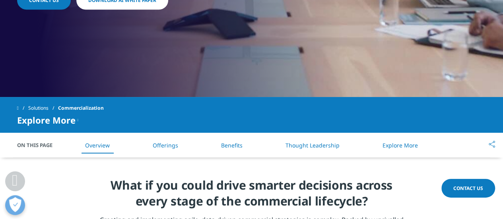
scroll to position [278, 0]
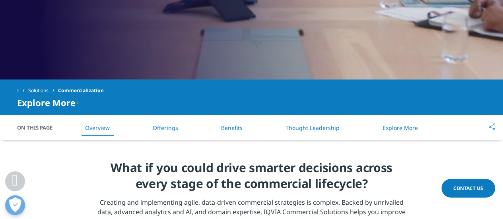
click at [169, 124] on link "Offerings" at bounding box center [165, 128] width 25 height 8
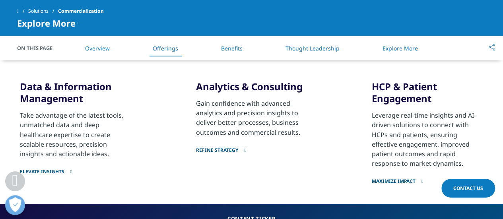
scroll to position [639, 0]
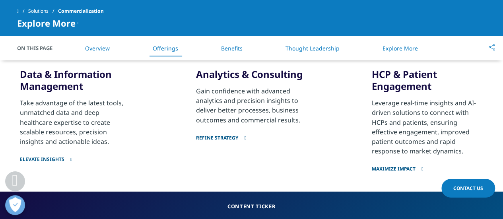
click at [58, 156] on link "ELEVATE INSIGHTS" at bounding box center [75, 154] width 111 height 16
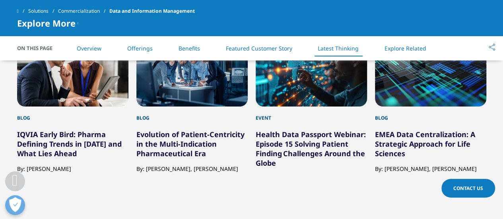
scroll to position [1471, 0]
